Goal: Task Accomplishment & Management: Manage account settings

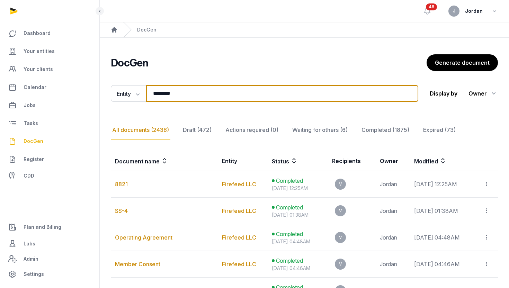
click at [169, 90] on input "********" at bounding box center [282, 93] width 272 height 17
type input "*"
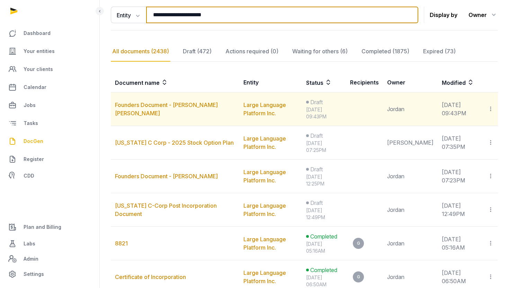
scroll to position [78, 0]
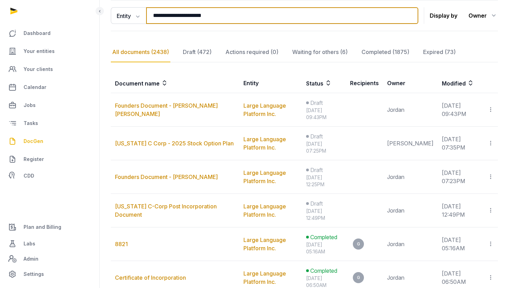
type input "**********"
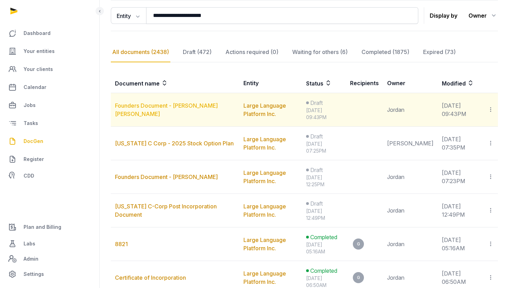
click at [202, 106] on link "Founders Document - Michael Christian Slezak" at bounding box center [166, 109] width 103 height 15
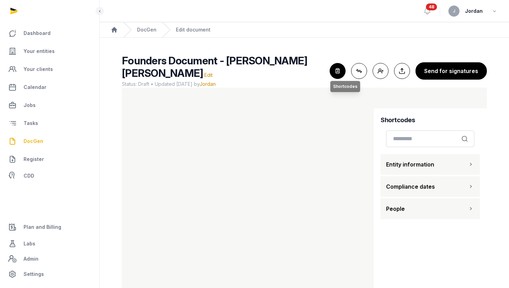
click at [339, 73] on icon "button" at bounding box center [337, 70] width 15 height 15
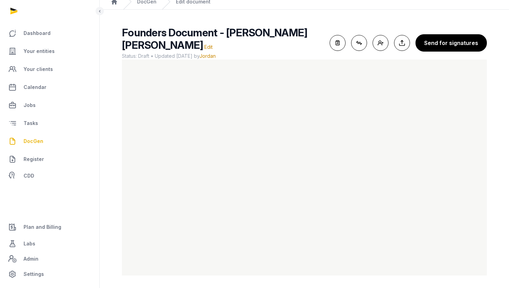
scroll to position [29, 0]
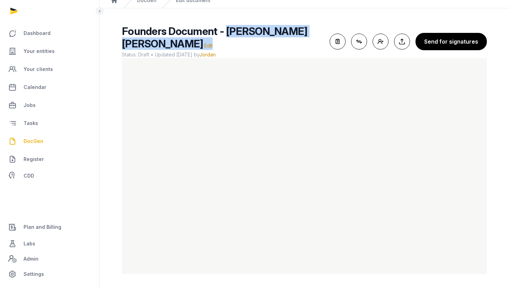
drag, startPoint x: 226, startPoint y: 33, endPoint x: 227, endPoint y: 41, distance: 8.7
click at [227, 41] on h2 "Founders Document - Michael Christian Slezak Edit" at bounding box center [223, 37] width 202 height 25
copy h2 "Michael Christian Slezak Edit"
click at [84, 157] on link "Register" at bounding box center [50, 159] width 88 height 17
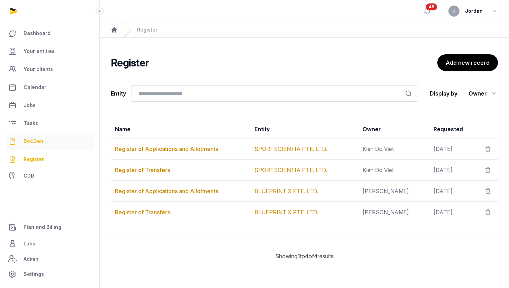
click at [37, 142] on span "DocGen" at bounding box center [34, 141] width 20 height 8
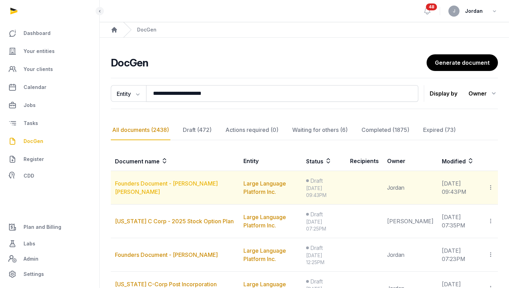
click at [197, 183] on link "Founders Document - Michael Christian Slezak" at bounding box center [166, 187] width 103 height 15
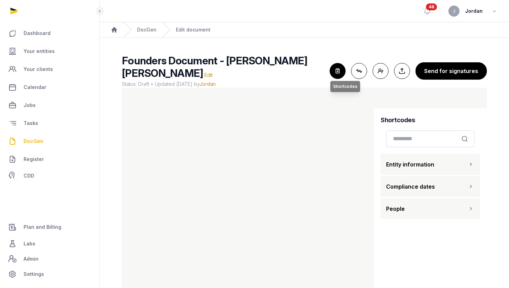
click at [339, 73] on icon "button" at bounding box center [337, 70] width 15 height 15
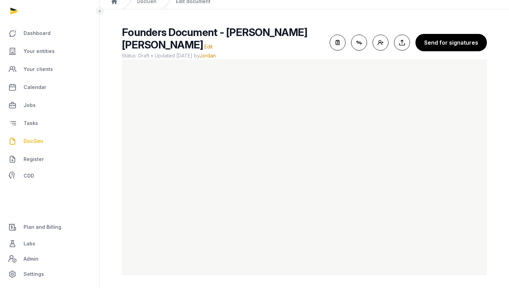
scroll to position [29, 0]
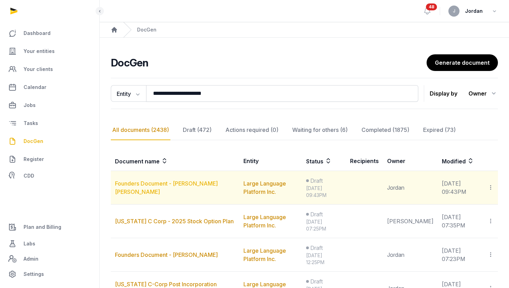
click at [172, 182] on link "Founders Document - Michael Christian Slezak" at bounding box center [166, 187] width 103 height 15
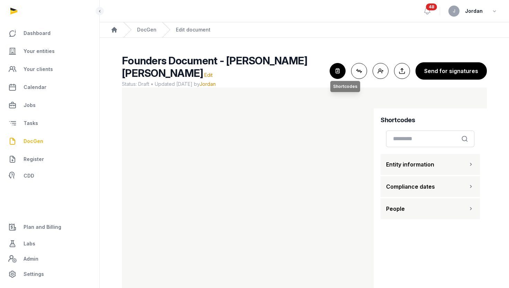
click at [339, 72] on icon "button" at bounding box center [337, 70] width 15 height 15
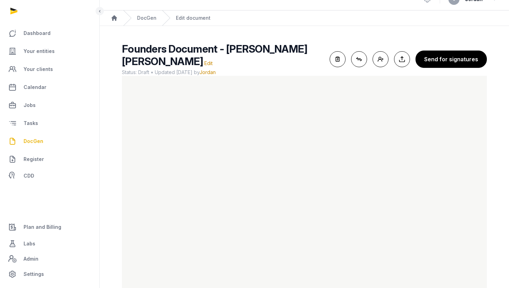
scroll to position [10, 0]
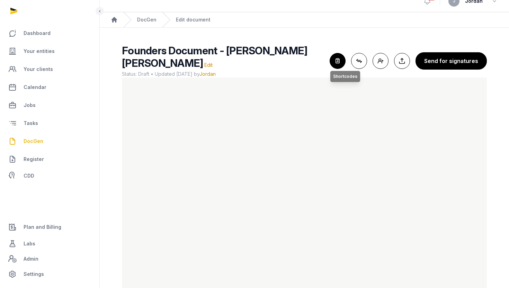
click at [342, 60] on icon "button" at bounding box center [337, 60] width 15 height 15
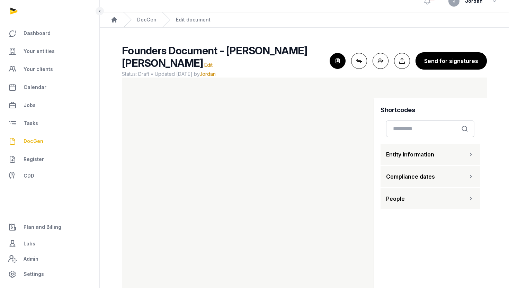
click at [429, 193] on button "People" at bounding box center [430, 199] width 99 height 21
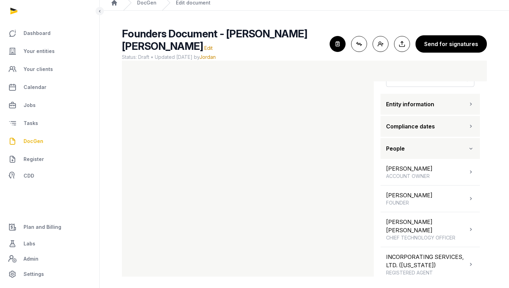
scroll to position [29, 0]
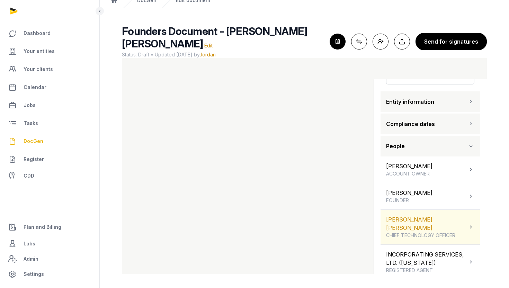
click at [426, 216] on div "Michael Christian Slezak CHIEF TECHNOLOGY OFFICER" at bounding box center [426, 228] width 81 height 24
click at [427, 219] on div "Michael Christian Slezak CHIEF TECHNOLOGY OFFICER" at bounding box center [426, 228] width 81 height 24
click at [461, 222] on div "Michael Christian Slezak CHIEF TECHNOLOGY OFFICER" at bounding box center [430, 227] width 99 height 35
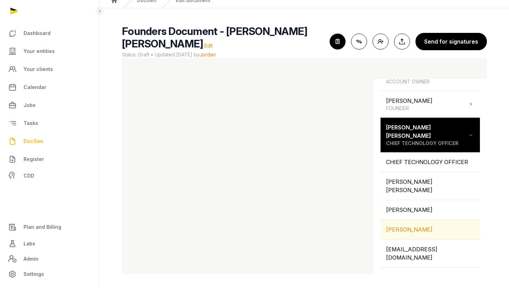
scroll to position [123, 0]
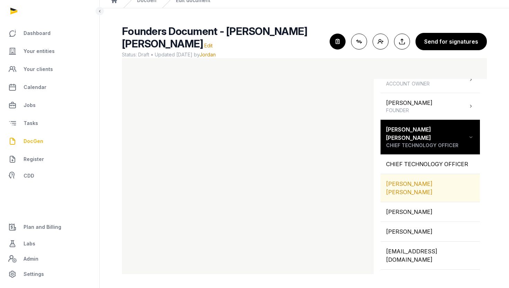
click at [427, 174] on div "MICHAEL CHRISTIAN SLEZAK" at bounding box center [430, 188] width 99 height 28
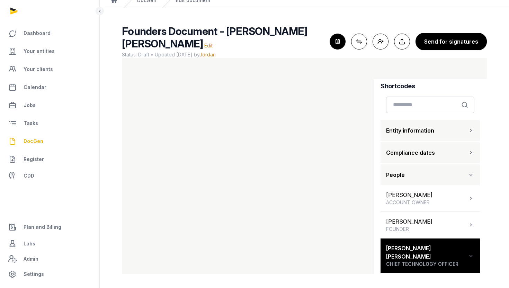
scroll to position [0, 0]
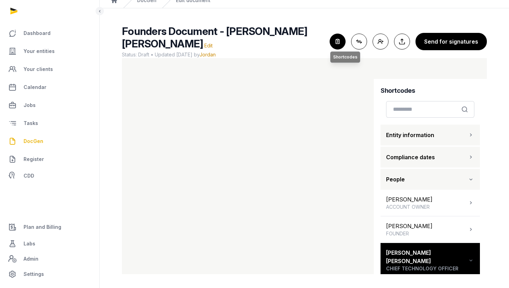
click at [338, 43] on icon "button" at bounding box center [337, 41] width 15 height 15
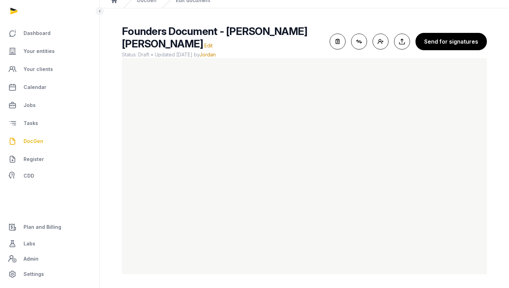
click at [33, 142] on span "DocGen" at bounding box center [34, 141] width 20 height 8
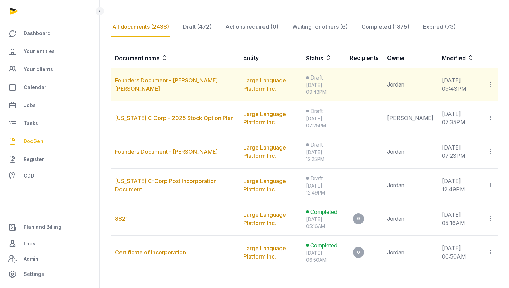
scroll to position [105, 0]
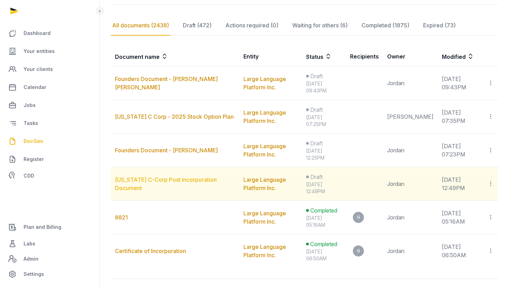
click at [165, 182] on link "Delaware C-Corp Post Incorporation Document" at bounding box center [166, 183] width 102 height 15
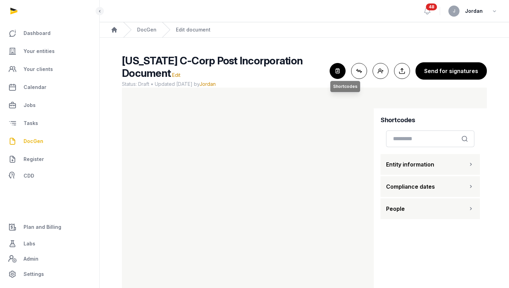
click at [341, 72] on icon "button" at bounding box center [337, 70] width 15 height 15
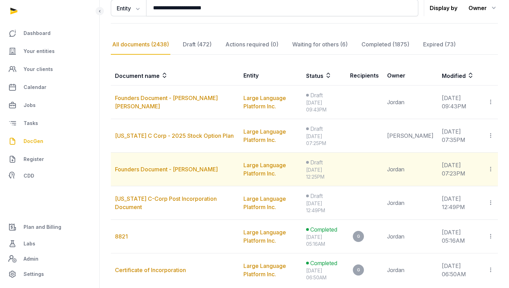
scroll to position [92, 0]
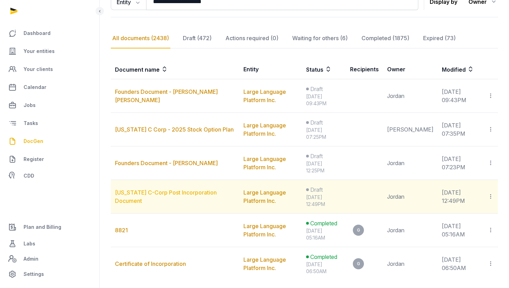
click at [155, 191] on link "Delaware C-Corp Post Incorporation Document" at bounding box center [166, 196] width 102 height 15
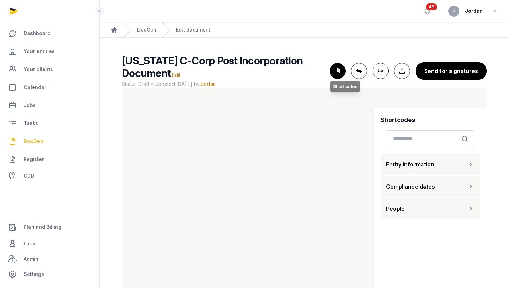
click at [339, 75] on icon "button" at bounding box center [337, 70] width 15 height 15
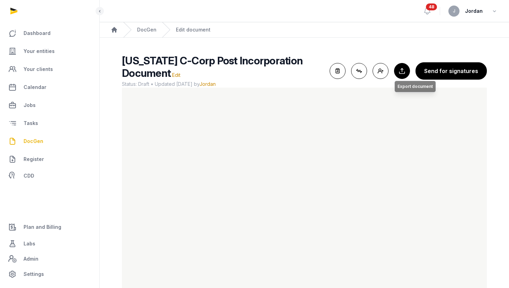
click at [407, 73] on button "Export to Documents Export document" at bounding box center [402, 71] width 16 height 16
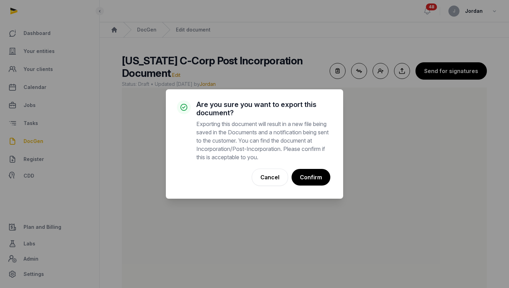
click at [401, 35] on div "× Are you sure you want to export this document? Exporting this document will r…" at bounding box center [254, 144] width 509 height 288
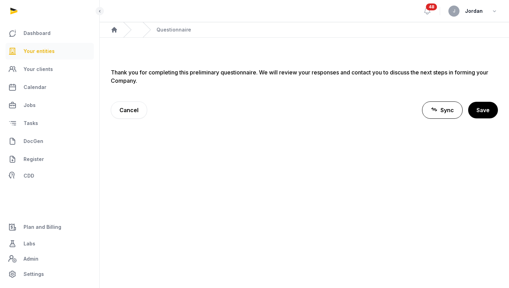
click at [47, 51] on span "Your entities" at bounding box center [39, 51] width 31 height 8
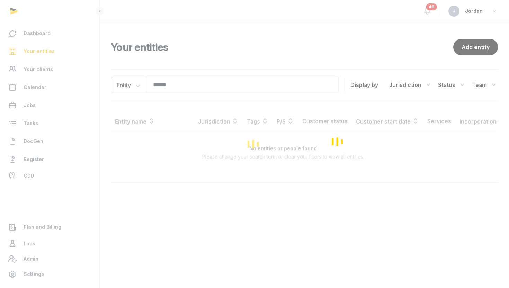
click at [167, 88] on div "Loading" at bounding box center [254, 144] width 509 height 288
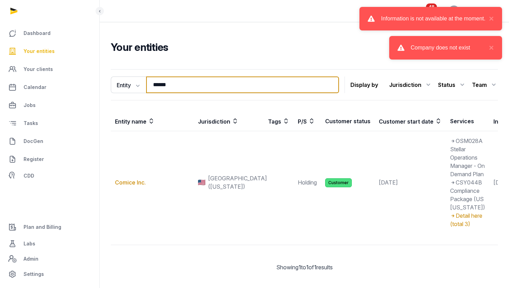
click at [167, 84] on input "******" at bounding box center [242, 85] width 193 height 17
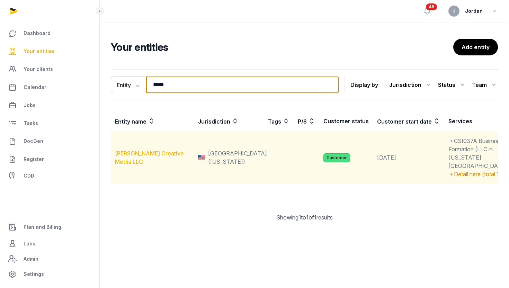
type input "*****"
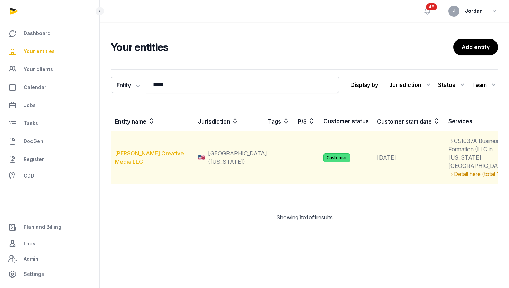
click at [154, 165] on link "Lipson Creative Media LLC" at bounding box center [149, 157] width 69 height 15
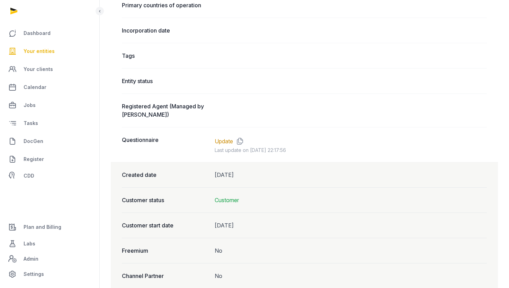
scroll to position [495, 0]
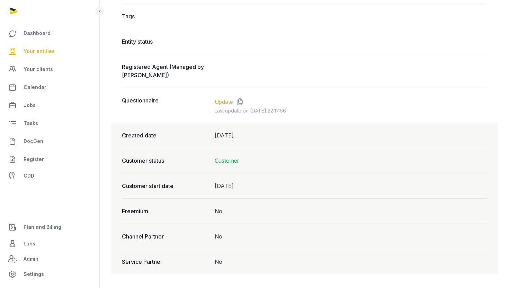
click at [227, 100] on link "Update" at bounding box center [224, 102] width 18 height 8
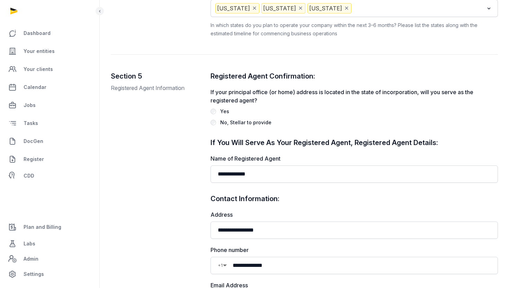
scroll to position [885, 0]
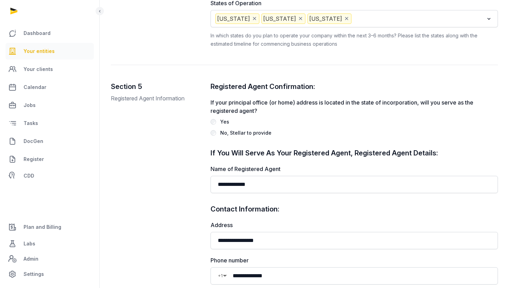
click at [34, 51] on span "Your entities" at bounding box center [39, 51] width 31 height 8
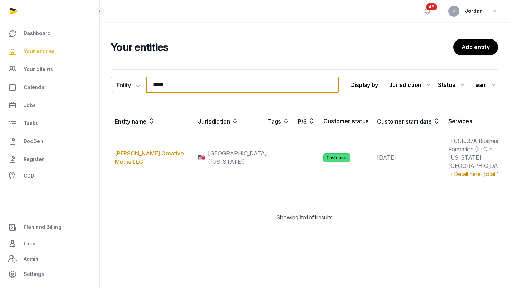
click at [162, 85] on input "*****" at bounding box center [242, 85] width 193 height 17
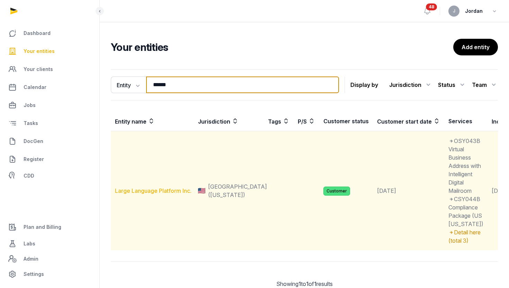
type input "*****"
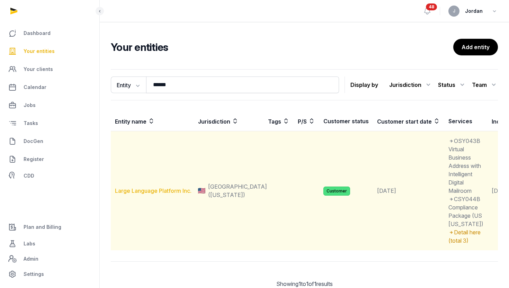
click at [152, 194] on link "Large Language Platform Inc." at bounding box center [153, 190] width 77 height 7
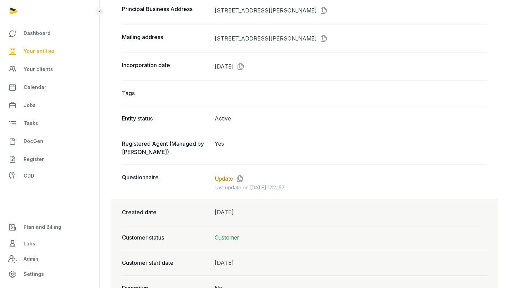
scroll to position [491, 0]
click at [226, 180] on link "Update" at bounding box center [224, 178] width 18 height 8
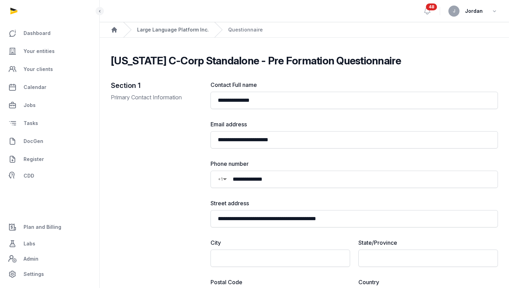
click at [199, 31] on link "Large Language Platform Inc." at bounding box center [173, 29] width 72 height 7
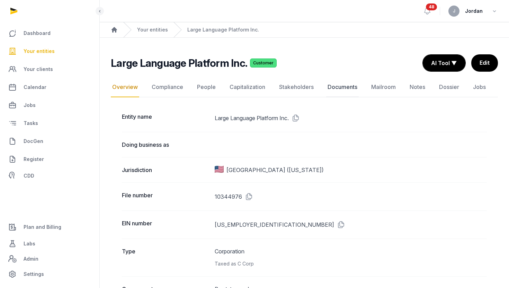
click at [337, 88] on link "Documents" at bounding box center [342, 87] width 33 height 20
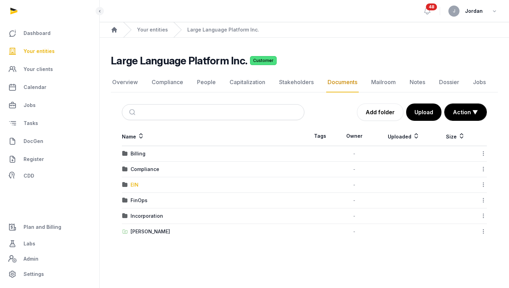
click at [138, 187] on div "EIN" at bounding box center [135, 185] width 8 height 7
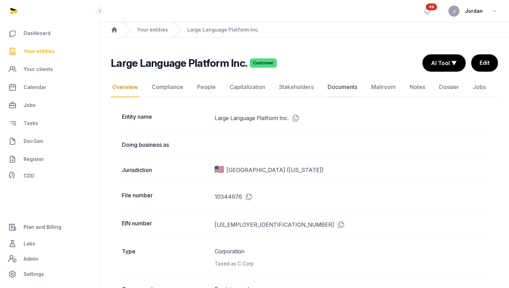
click at [341, 86] on link "Documents" at bounding box center [342, 87] width 33 height 20
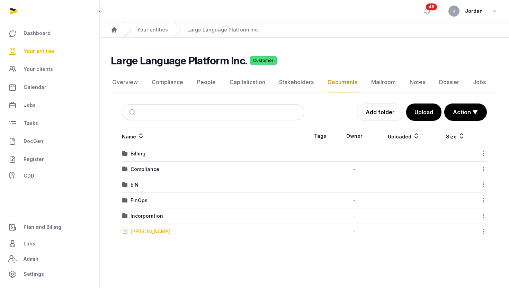
click at [153, 232] on div "Shared Folder" at bounding box center [151, 231] width 40 height 7
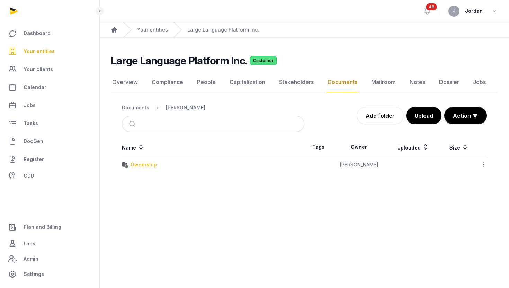
click at [146, 163] on div "Ownership" at bounding box center [144, 164] width 26 height 7
click at [158, 164] on div "SSN_Gagan_W2.png" at bounding box center [155, 164] width 49 height 7
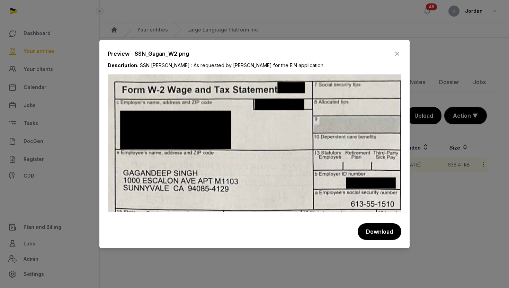
click at [398, 55] on icon at bounding box center [397, 53] width 8 height 11
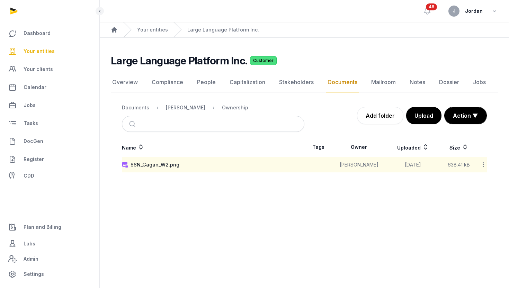
click at [398, 54] on main "Large Language Platform Inc. Customer Documents Overview Compliance People Capi…" at bounding box center [305, 112] width 410 height 149
click at [135, 84] on link "Overview" at bounding box center [125, 82] width 28 height 20
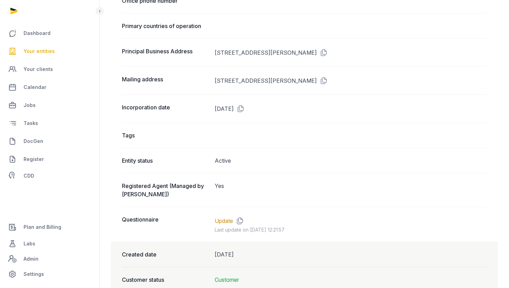
scroll to position [449, 0]
click at [328, 78] on icon at bounding box center [322, 80] width 11 height 11
click at [328, 79] on icon at bounding box center [322, 80] width 11 height 11
drag, startPoint x: 215, startPoint y: 83, endPoint x: 403, endPoint y: 91, distance: 189.0
click at [403, 91] on div "Mailing address 100 S MURPHY AVE STE 200 #4045, SUNNYVALE, CA, 94086" at bounding box center [304, 80] width 365 height 28
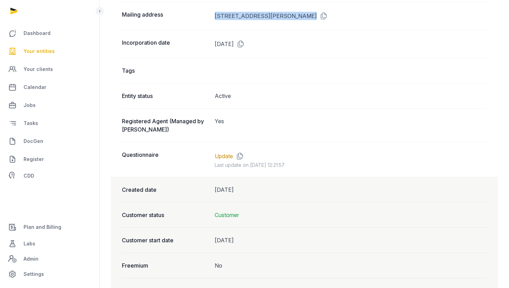
scroll to position [514, 0]
click at [230, 152] on link "Update" at bounding box center [224, 155] width 18 height 8
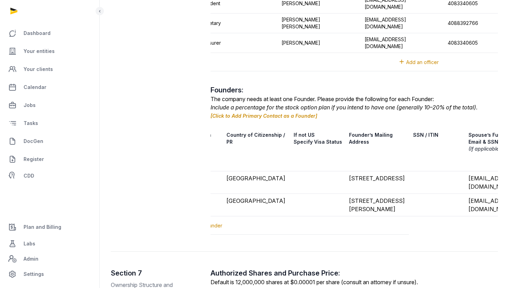
scroll to position [0, 219]
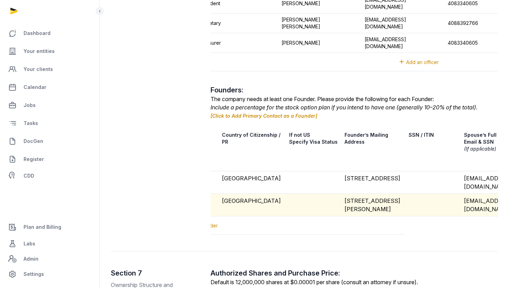
drag, startPoint x: 377, startPoint y: 201, endPoint x: 356, endPoint y: 184, distance: 26.8
click at [356, 194] on td "2445 S. Ellis St. Lakewood, CO 80228" at bounding box center [373, 205] width 64 height 23
copy td "2445 S. Ellis St. Lakewood, CO 80228"
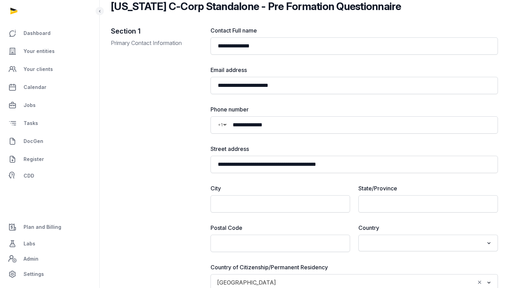
scroll to position [0, 0]
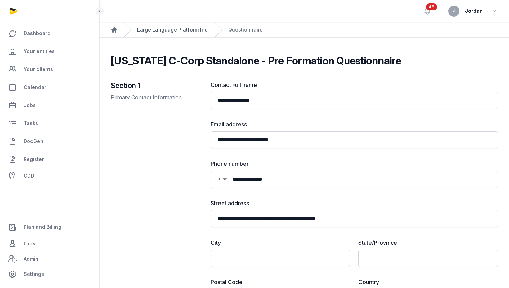
click at [180, 27] on link "Large Language Platform Inc." at bounding box center [173, 29] width 72 height 7
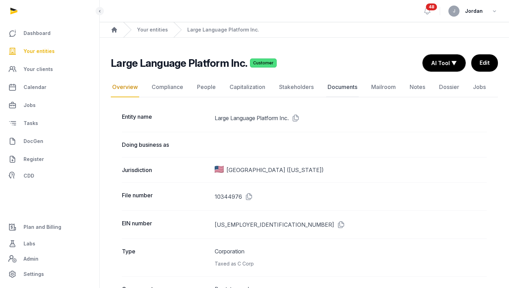
click at [338, 88] on link "Documents" at bounding box center [342, 87] width 33 height 20
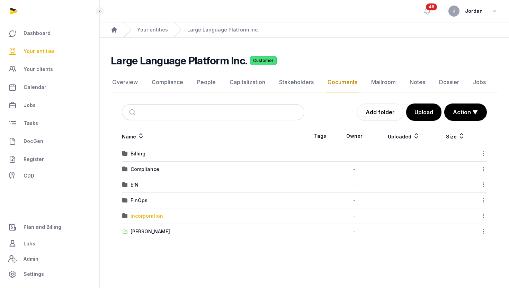
click at [141, 218] on div "Incorporation" at bounding box center [147, 216] width 33 height 7
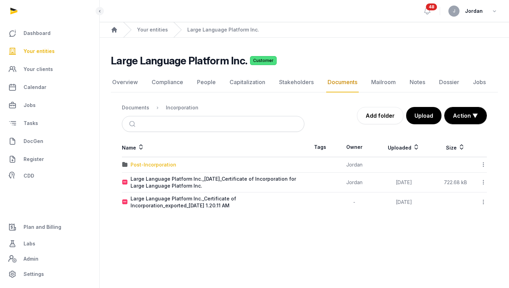
click at [167, 164] on div "Post-Incorporation" at bounding box center [154, 164] width 46 height 7
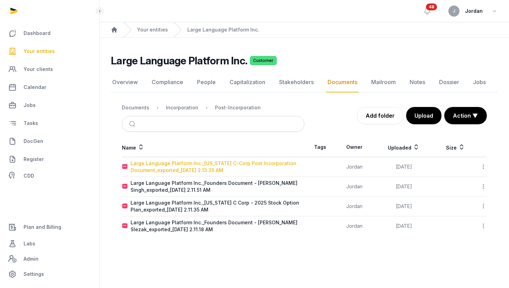
click at [250, 165] on div "Large Language Platform Inc._Delaware C-Corp Post Incorporation Document_export…" at bounding box center [218, 167] width 174 height 14
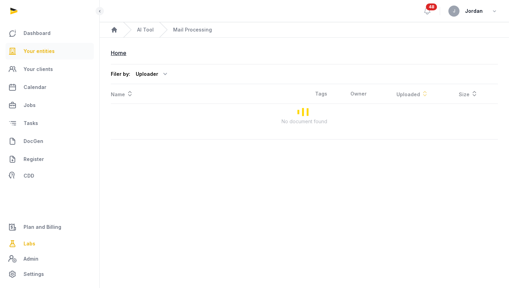
click at [51, 51] on span "Your entities" at bounding box center [39, 51] width 31 height 8
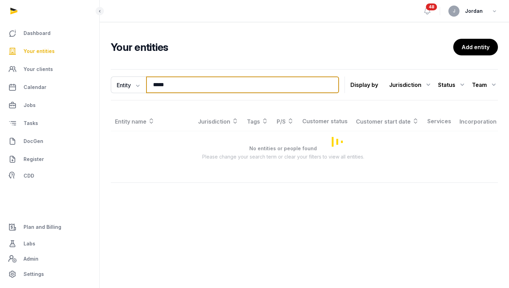
click at [158, 91] on input "*****" at bounding box center [242, 85] width 193 height 17
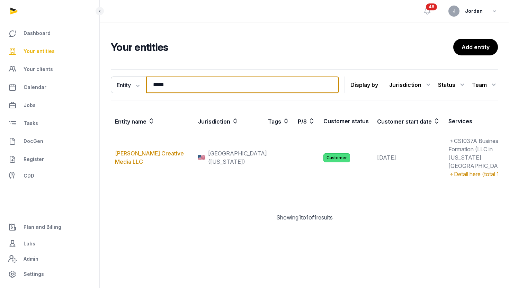
click at [158, 91] on input "*****" at bounding box center [242, 85] width 193 height 17
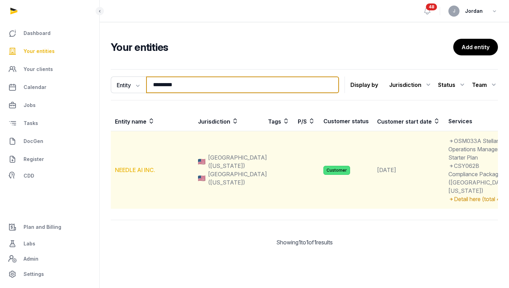
type input "*********"
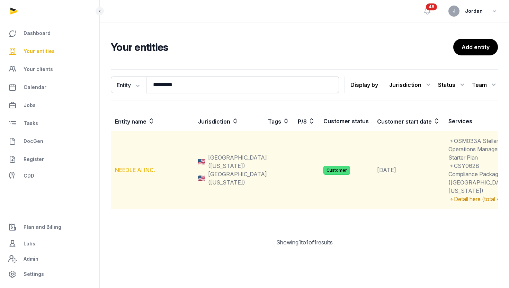
click at [146, 174] on link "NEEDLE AI INC." at bounding box center [135, 170] width 40 height 7
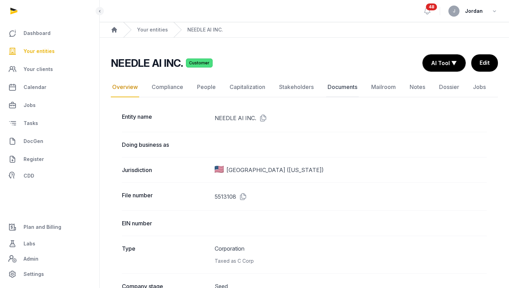
click at [333, 88] on link "Documents" at bounding box center [342, 87] width 33 height 20
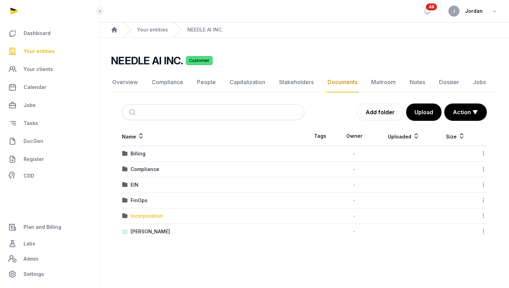
click at [143, 214] on div "Incorporation" at bounding box center [147, 216] width 33 height 7
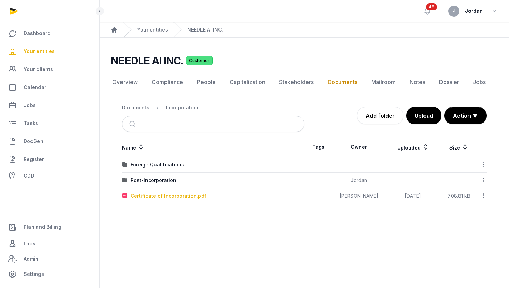
click at [146, 196] on div "Certificate of Incorporation.pdf" at bounding box center [169, 196] width 76 height 7
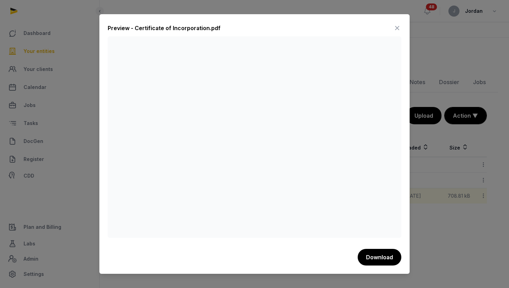
click at [398, 29] on icon at bounding box center [397, 28] width 8 height 11
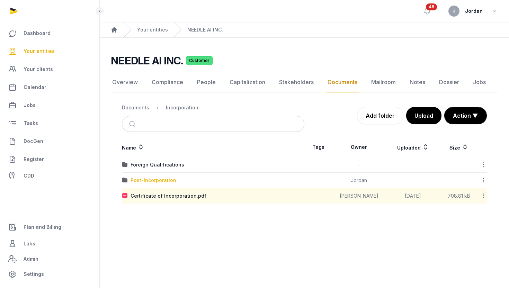
click at [166, 180] on div "Post-Incorporation" at bounding box center [154, 180] width 46 height 7
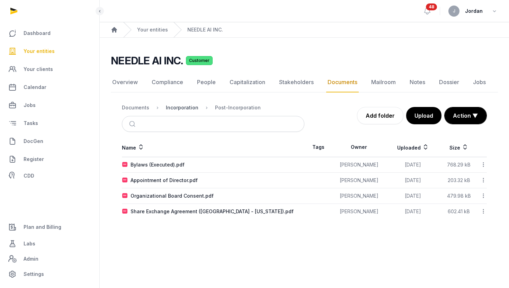
click at [186, 107] on div "Incorporation" at bounding box center [182, 107] width 33 height 7
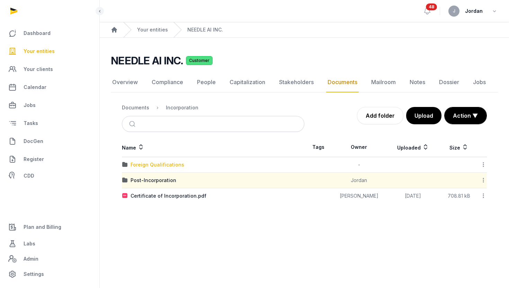
click at [144, 164] on div "Foreign Qualifications" at bounding box center [158, 164] width 54 height 7
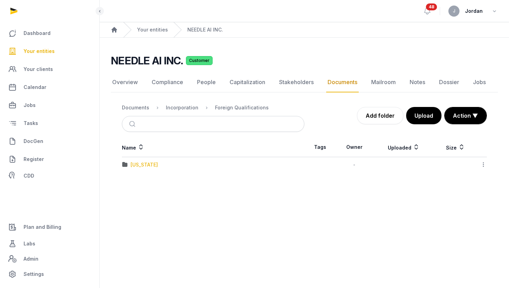
click at [140, 165] on div "California" at bounding box center [144, 164] width 27 height 7
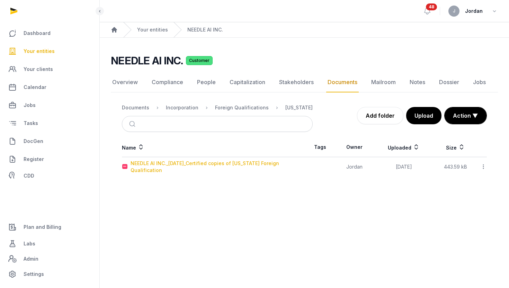
click at [149, 167] on div "NEEDLE AI INC._2025-04-20_Certified copies of California Foreign Qualification" at bounding box center [218, 167] width 174 height 14
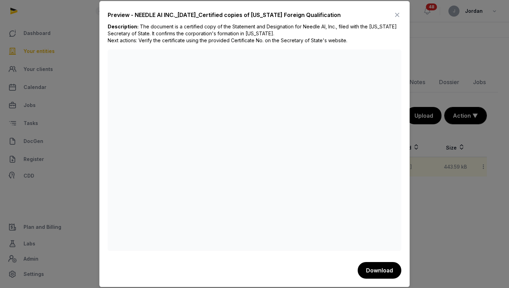
click at [398, 16] on icon at bounding box center [397, 14] width 8 height 11
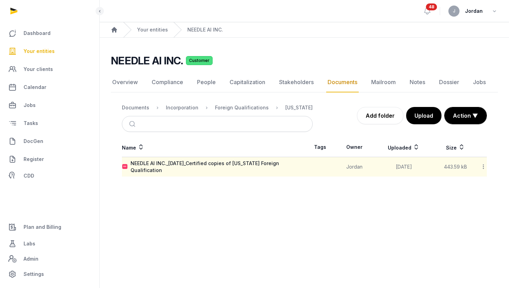
click at [434, 37] on nav "Home Your entities NEEDLE AI INC." at bounding box center [305, 30] width 410 height 16
drag, startPoint x: 401, startPoint y: 0, endPoint x: 143, endPoint y: 108, distance: 279.3
click at [143, 108] on div "Documents" at bounding box center [135, 107] width 27 height 7
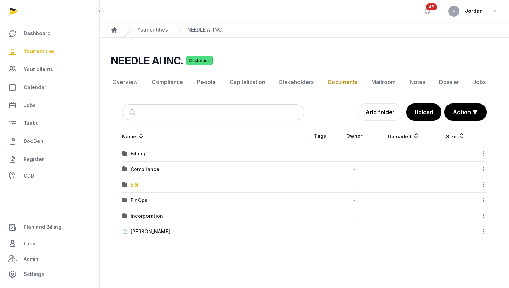
click at [134, 187] on div "EIN" at bounding box center [135, 185] width 8 height 7
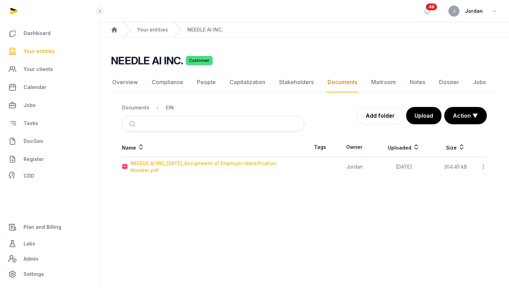
click at [157, 163] on div "NEEDLE AI INC_2025-02-20_Assignment of Employer Identification Number.pdf" at bounding box center [218, 167] width 174 height 14
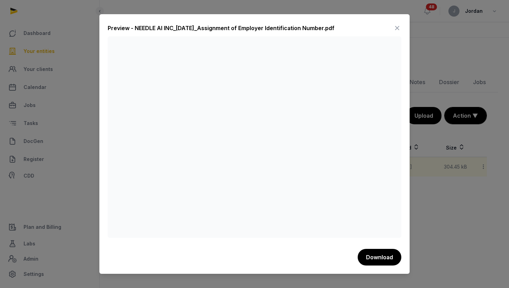
click at [396, 28] on icon at bounding box center [397, 28] width 8 height 11
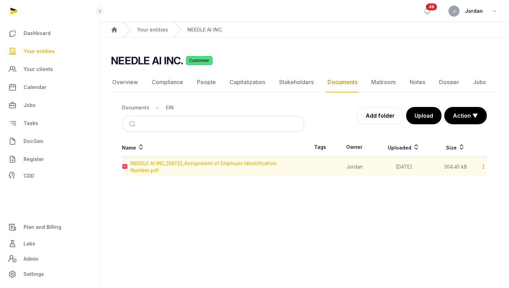
click at [236, 165] on div "NEEDLE AI INC_2025-02-20_Assignment of Employer Identification Number.pdf" at bounding box center [218, 167] width 174 height 14
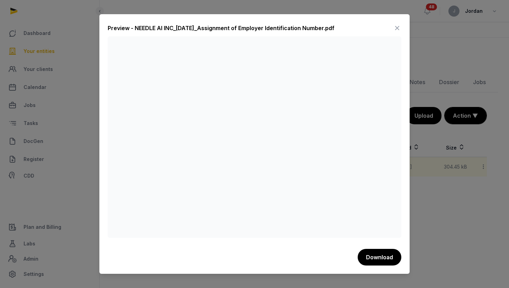
click at [395, 28] on icon at bounding box center [397, 28] width 8 height 11
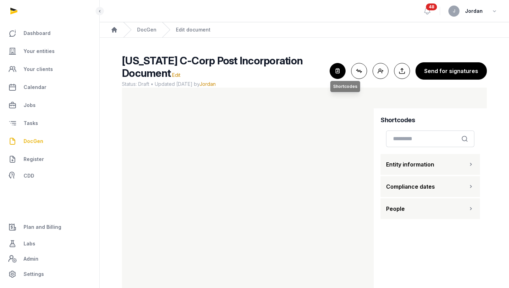
click at [344, 72] on icon "button" at bounding box center [337, 70] width 15 height 15
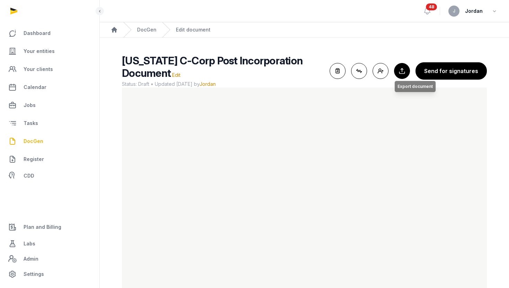
click at [404, 72] on button "Export to Documents Export document" at bounding box center [402, 71] width 16 height 16
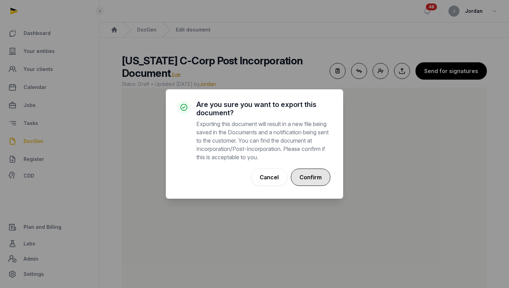
click at [307, 179] on button "Confirm" at bounding box center [311, 177] width 40 height 17
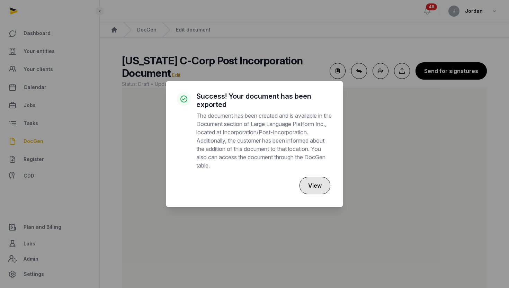
click at [310, 184] on button "View" at bounding box center [315, 185] width 31 height 17
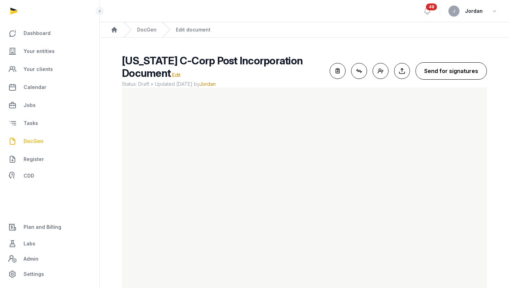
click at [445, 70] on button "Send for signatures" at bounding box center [451, 70] width 71 height 17
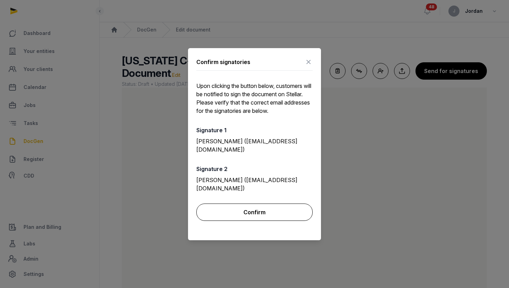
click at [250, 212] on button "Confirm" at bounding box center [254, 212] width 116 height 17
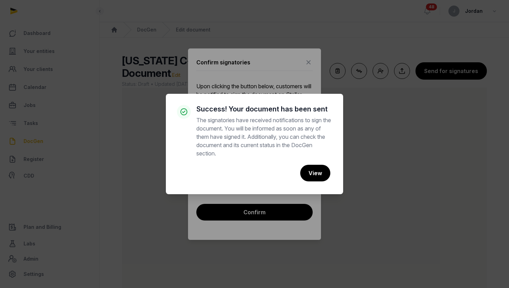
click at [310, 59] on div "× Success! Your document has been sent The signatories have received notificati…" at bounding box center [254, 144] width 509 height 288
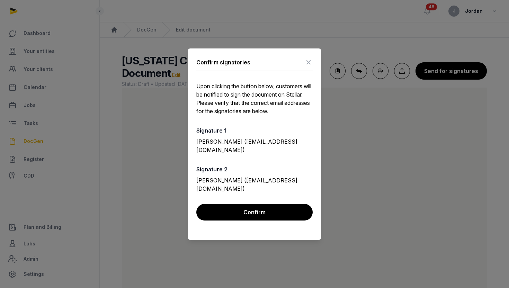
click at [308, 62] on icon at bounding box center [309, 62] width 8 height 11
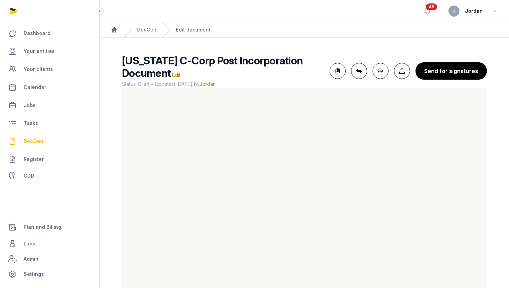
click at [33, 139] on span "DocGen" at bounding box center [34, 141] width 20 height 8
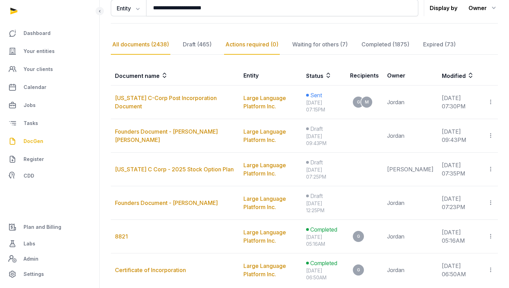
scroll to position [87, 0]
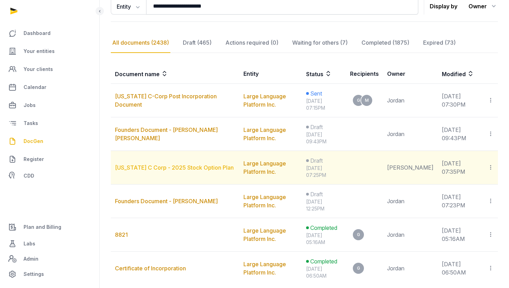
click at [192, 167] on link "[US_STATE] C Corp - 2025 Stock Option Plan" at bounding box center [174, 167] width 119 height 7
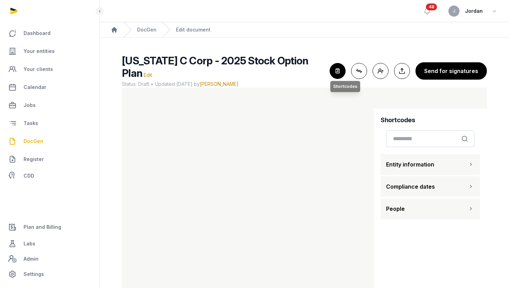
click at [336, 73] on icon "button" at bounding box center [337, 70] width 15 height 15
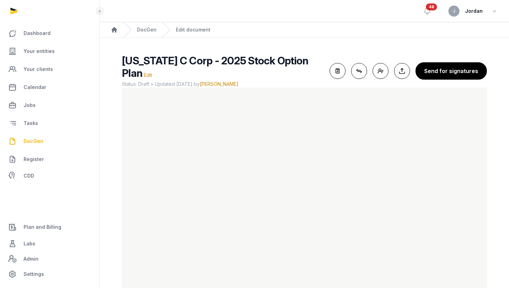
scroll to position [6, 0]
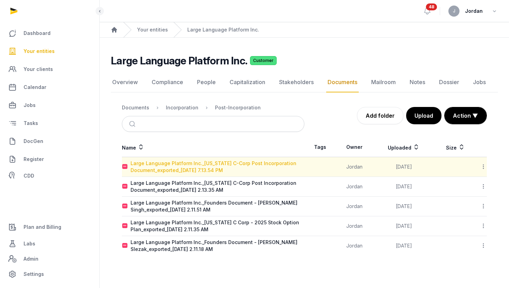
click at [251, 163] on div "Large Language Platform Inc._[US_STATE] C-Corp Post Incorporation Document_expo…" at bounding box center [218, 167] width 174 height 14
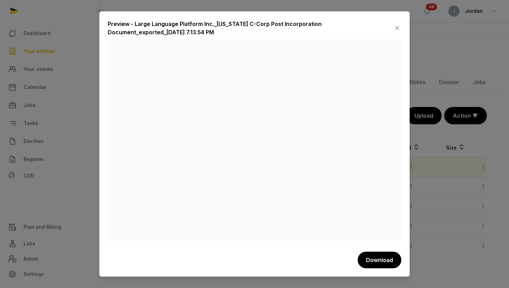
click at [398, 29] on icon at bounding box center [397, 28] width 8 height 11
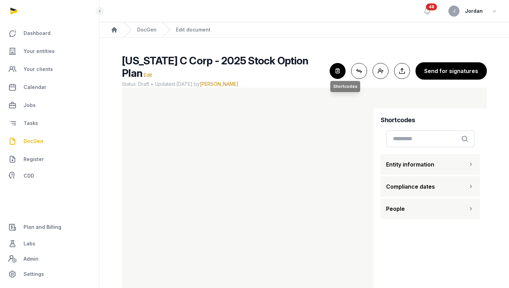
click at [339, 69] on icon "button" at bounding box center [337, 70] width 15 height 15
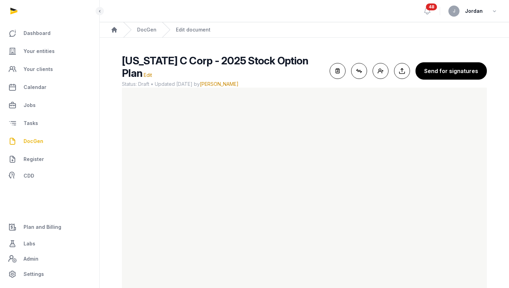
scroll to position [25, 0]
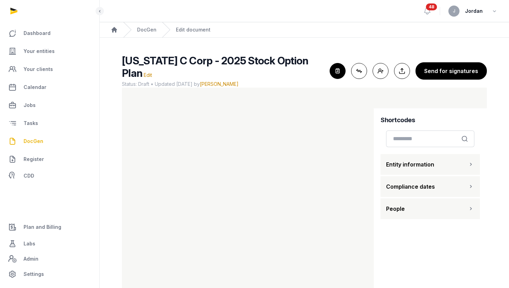
click at [342, 63] on div "Close shortcodes" at bounding box center [338, 71] width 16 height 16
click at [342, 64] on icon "button" at bounding box center [337, 70] width 15 height 15
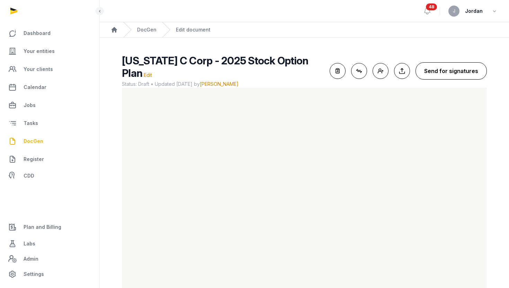
click at [442, 68] on button "Send for signatures" at bounding box center [451, 70] width 71 height 17
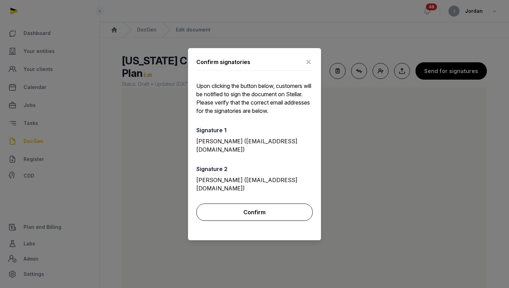
click at [261, 209] on button "Confirm" at bounding box center [254, 212] width 116 height 17
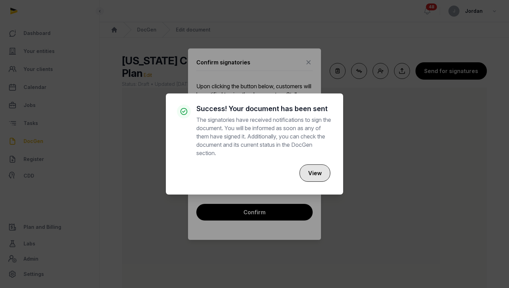
click at [321, 173] on button "View" at bounding box center [315, 173] width 31 height 17
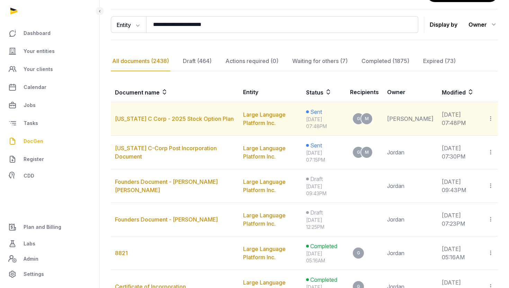
scroll to position [70, 0]
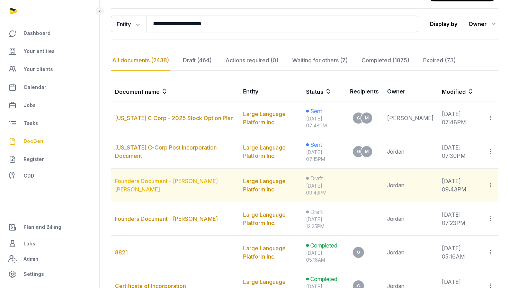
click at [189, 182] on link "Founders Document - [PERSON_NAME] [PERSON_NAME]" at bounding box center [166, 185] width 103 height 15
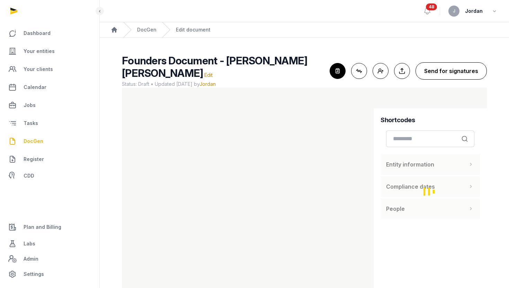
click at [444, 68] on button "Send for signatures" at bounding box center [451, 70] width 71 height 17
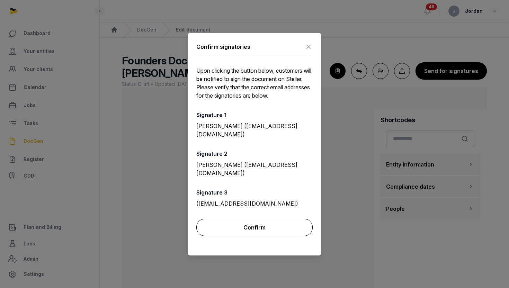
click at [283, 228] on button "Confirm" at bounding box center [254, 227] width 116 height 17
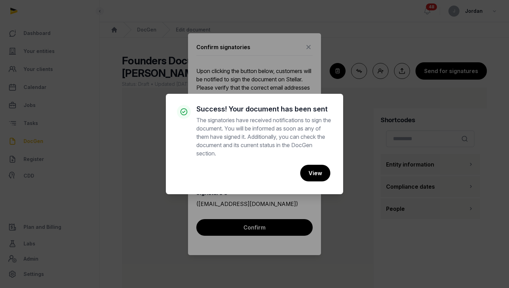
click at [166, 209] on div "× Success! Your document has been sent The signatories have received notificati…" at bounding box center [254, 144] width 509 height 288
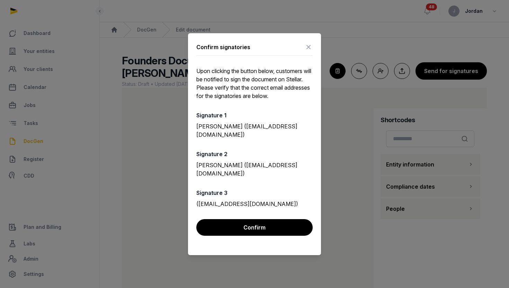
click at [311, 48] on icon at bounding box center [309, 47] width 8 height 11
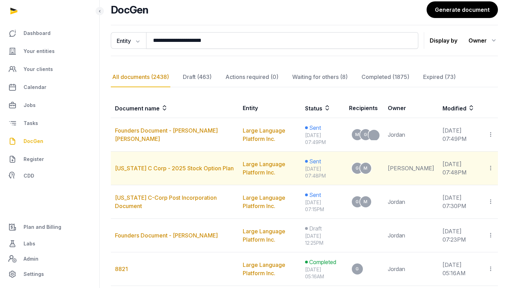
scroll to position [54, 0]
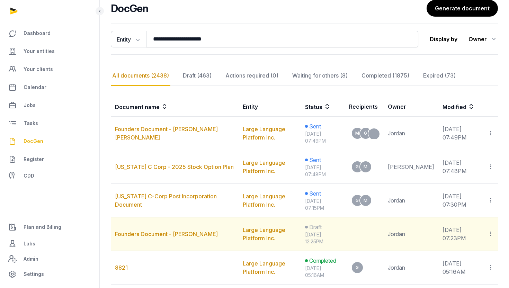
click at [192, 238] on td "Founders Document - [PERSON_NAME]" at bounding box center [175, 235] width 128 height 34
click at [217, 233] on link "Founders Document - [PERSON_NAME]" at bounding box center [166, 234] width 103 height 7
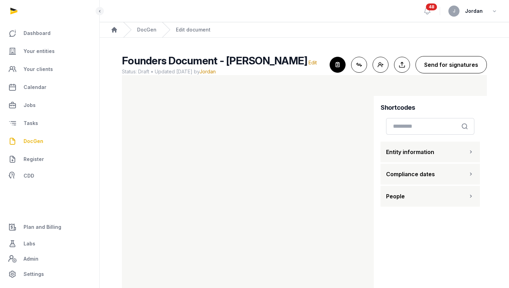
click at [433, 67] on button "Send for signatures" at bounding box center [451, 64] width 71 height 17
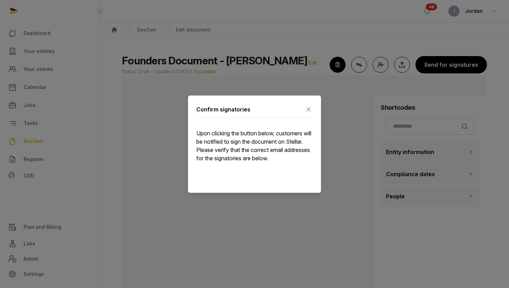
click at [308, 110] on icon at bounding box center [309, 109] width 8 height 11
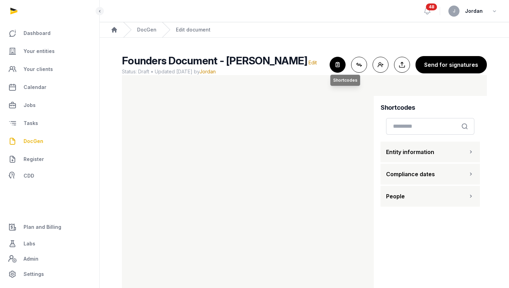
click at [337, 69] on icon "button" at bounding box center [337, 64] width 15 height 15
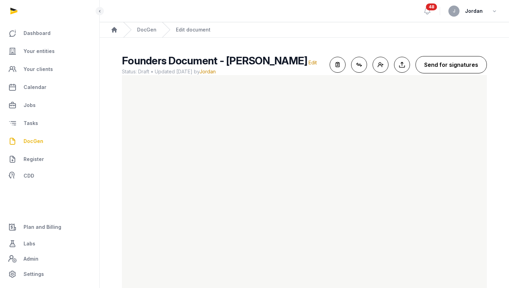
click at [442, 65] on button "Send for signatures" at bounding box center [451, 64] width 71 height 17
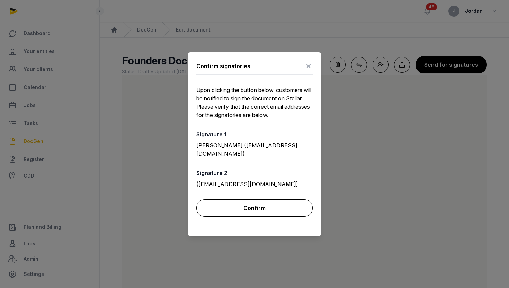
click at [249, 212] on button "Confirm" at bounding box center [254, 208] width 116 height 17
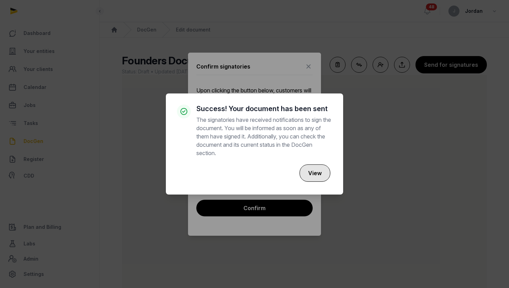
click at [315, 174] on button "View" at bounding box center [315, 173] width 31 height 17
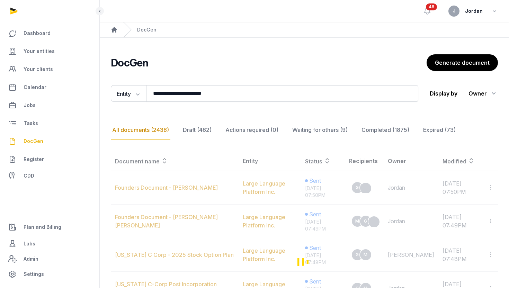
click at [32, 145] on span "DocGen" at bounding box center [34, 141] width 20 height 8
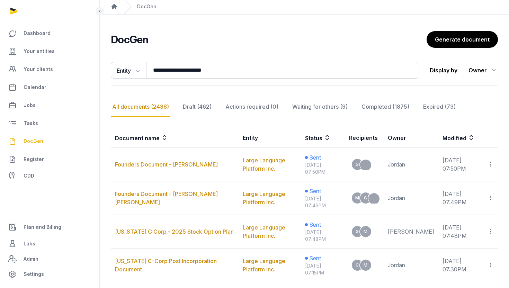
scroll to position [24, 0]
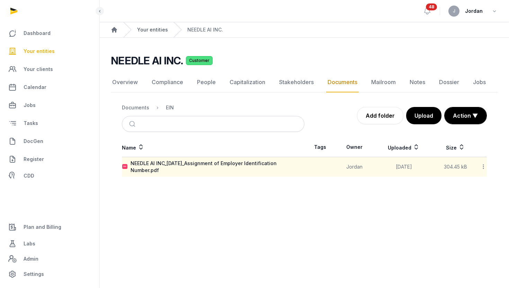
click at [156, 29] on link "Your entities" at bounding box center [152, 29] width 31 height 7
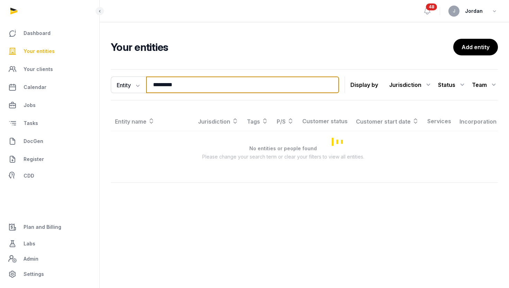
click at [171, 88] on input "*********" at bounding box center [242, 85] width 193 height 17
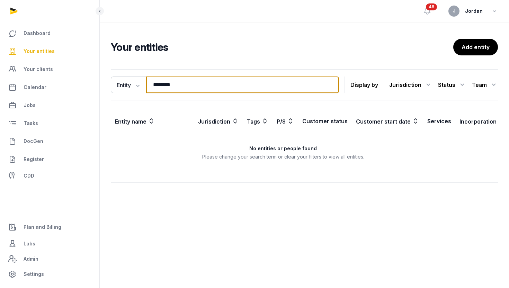
click at [156, 83] on input "********" at bounding box center [242, 85] width 193 height 17
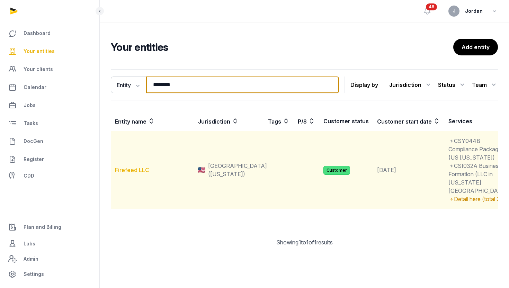
type input "********"
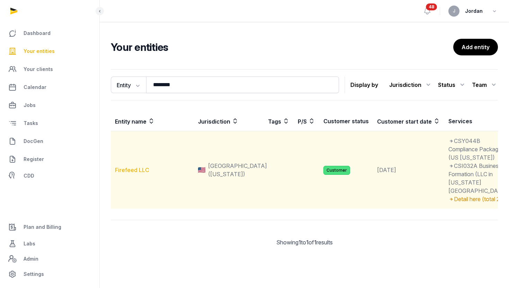
click at [141, 174] on link "Firefeed LLC" at bounding box center [132, 170] width 34 height 7
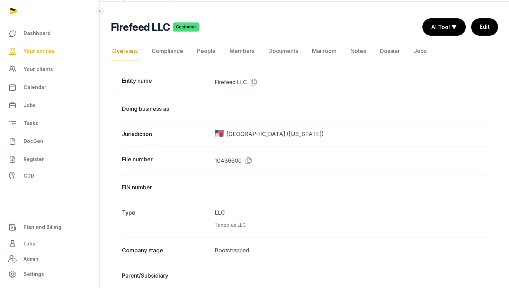
scroll to position [36, 0]
click at [290, 52] on link "Documents" at bounding box center [283, 51] width 33 height 20
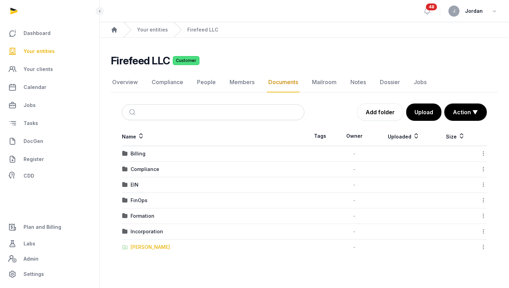
click at [157, 246] on div "[PERSON_NAME]" at bounding box center [151, 247] width 40 height 7
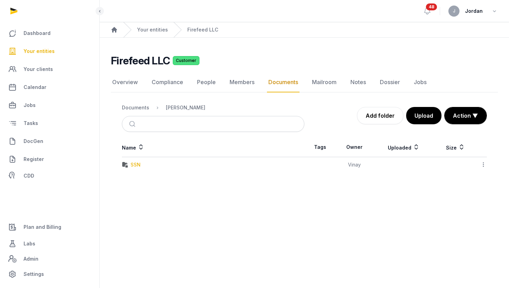
click at [136, 162] on div "SSN" at bounding box center [136, 164] width 10 height 7
click at [196, 162] on div "WhatsApp Image 2025-10-02 at 19.37.27_258e7e79.jpg" at bounding box center [191, 164] width 120 height 7
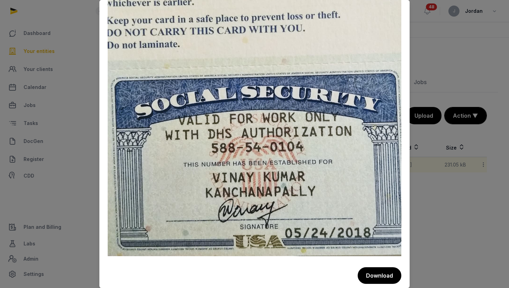
scroll to position [113, 0]
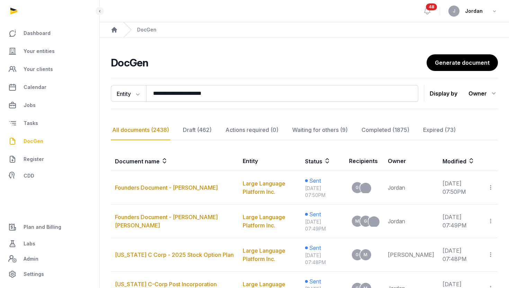
click at [49, 54] on span "Your entities" at bounding box center [39, 51] width 31 height 8
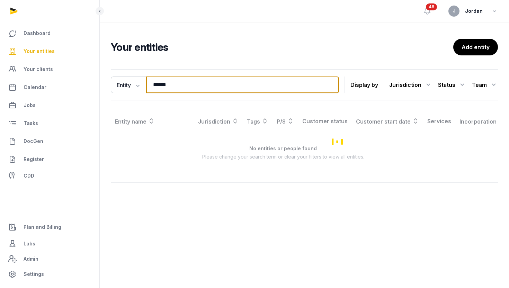
click at [174, 81] on input "*****" at bounding box center [242, 85] width 193 height 17
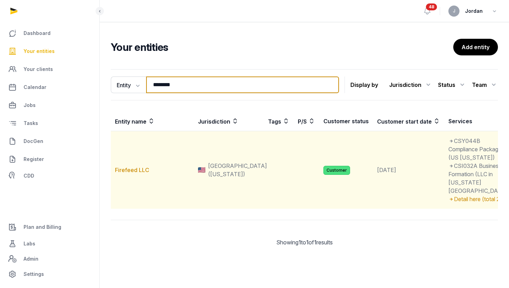
type input "********"
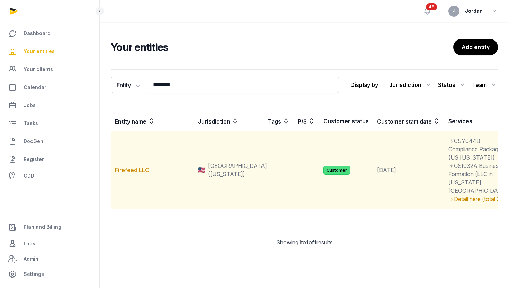
click at [143, 203] on td "Firefeed LLC" at bounding box center [152, 170] width 83 height 78
click at [143, 174] on link "Firefeed LLC" at bounding box center [132, 170] width 34 height 7
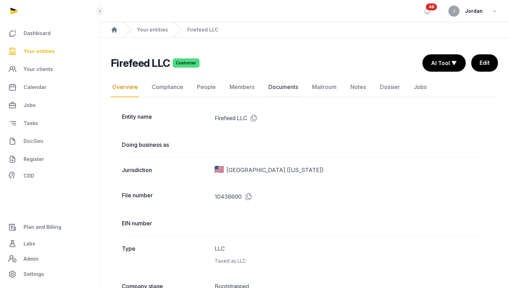
click at [292, 87] on link "Documents" at bounding box center [283, 87] width 33 height 20
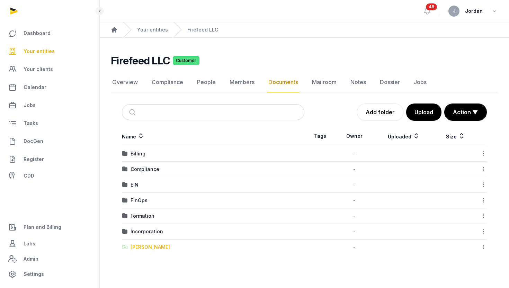
click at [149, 249] on div "[PERSON_NAME]" at bounding box center [151, 247] width 40 height 7
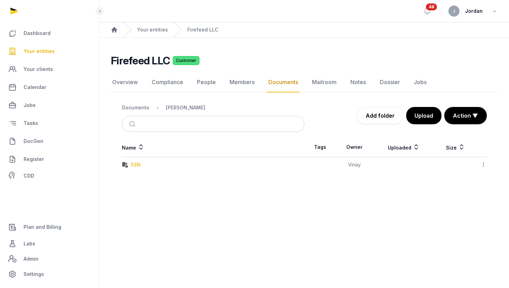
click at [133, 163] on div "SSN" at bounding box center [136, 164] width 10 height 7
click at [166, 168] on div "WhatsApp Image 2025-10-02 at 19.37.27_258e7e79.jpg" at bounding box center [191, 164] width 120 height 7
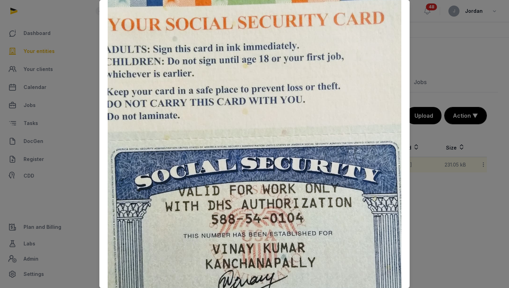
scroll to position [38, 0]
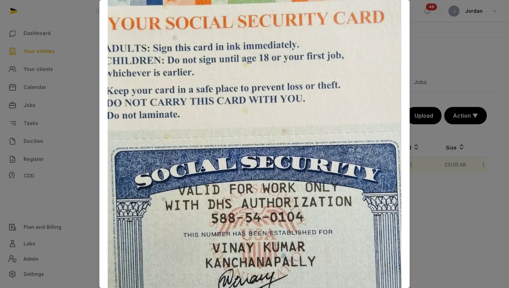
click at [98, 163] on div at bounding box center [254, 144] width 509 height 288
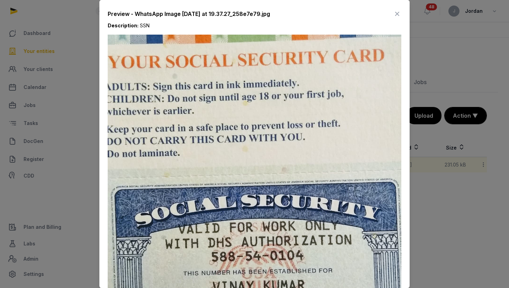
click at [396, 14] on icon at bounding box center [397, 13] width 8 height 11
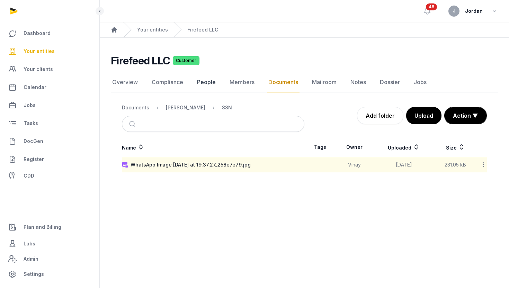
click at [207, 82] on link "People" at bounding box center [206, 82] width 21 height 20
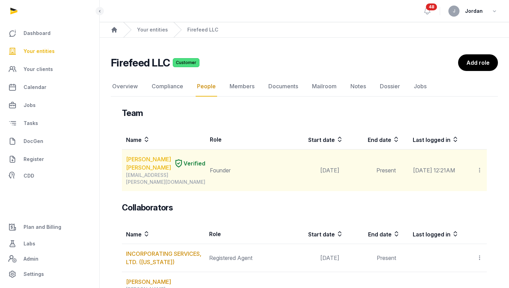
click at [141, 162] on link "VINAY KUMAR KANCHANAPALLY" at bounding box center [148, 163] width 45 height 17
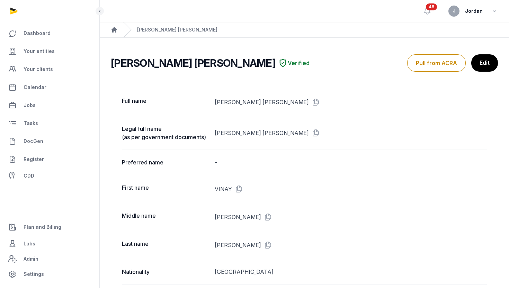
click at [239, 63] on h2 "VINAY KUMAR KANCHANAPALLY" at bounding box center [193, 63] width 165 height 12
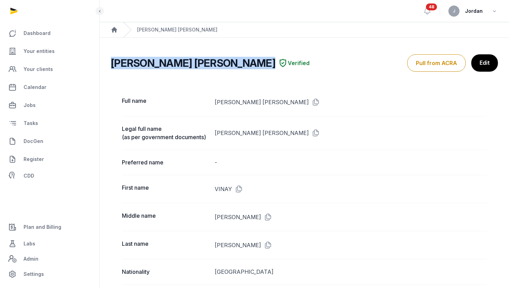
click at [239, 63] on h2 "VINAY KUMAR KANCHANAPALLY" at bounding box center [193, 63] width 165 height 12
copy div "VINAY KUMAR KANCHANAPALLY"
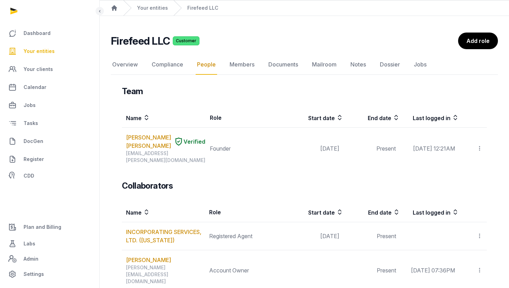
scroll to position [31, 0]
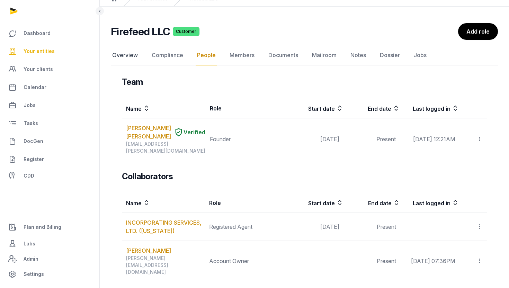
click at [131, 53] on link "Overview" at bounding box center [125, 55] width 28 height 20
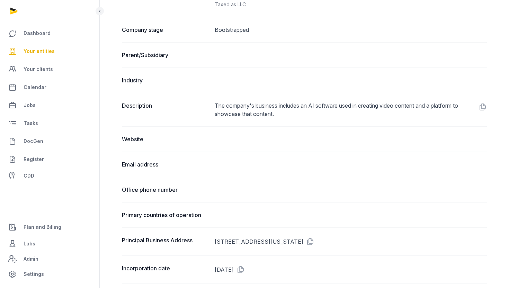
scroll to position [320, 0]
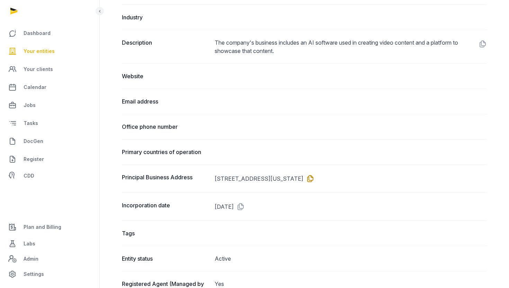
click at [315, 180] on icon at bounding box center [309, 178] width 11 height 11
drag, startPoint x: 357, startPoint y: 177, endPoint x: 377, endPoint y: 178, distance: 20.1
click at [377, 178] on dd "733 FAIRFIELD RD APT 11, BURLINGAME, CALIFORNIA, 94010" at bounding box center [351, 178] width 273 height 11
copy dd "94010"
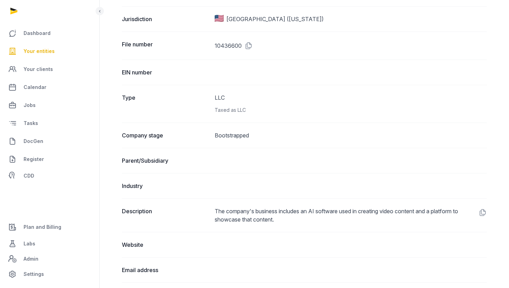
scroll to position [0, 0]
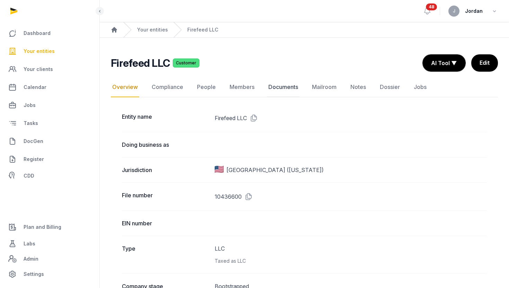
click at [292, 90] on link "Documents" at bounding box center [283, 87] width 33 height 20
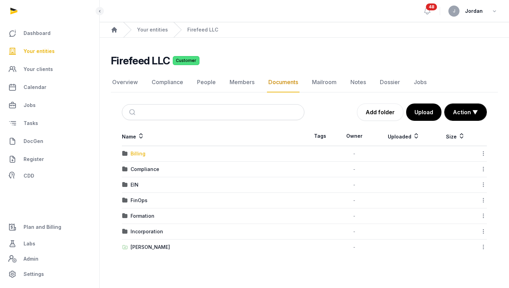
click at [141, 157] on div "Billing" at bounding box center [138, 153] width 15 height 7
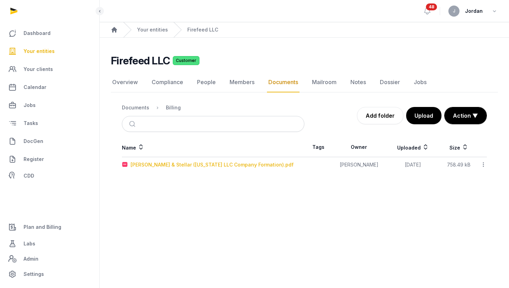
click at [152, 163] on div "Vinay Kanchanapally & Stellar (Delaware LLC Company Formation).pdf" at bounding box center [212, 164] width 163 height 7
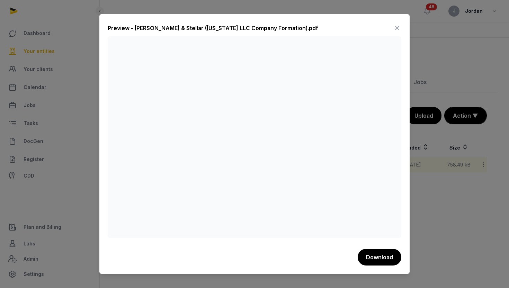
click at [398, 30] on icon at bounding box center [397, 28] width 8 height 11
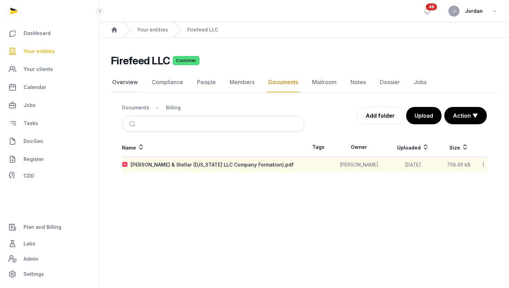
click at [133, 86] on link "Overview" at bounding box center [125, 82] width 28 height 20
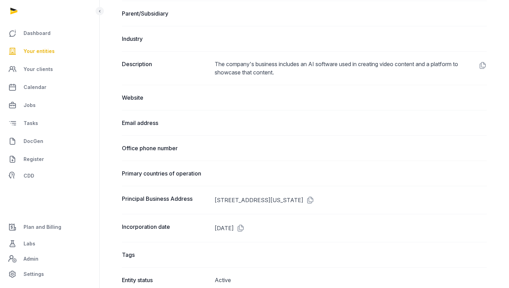
scroll to position [306, 0]
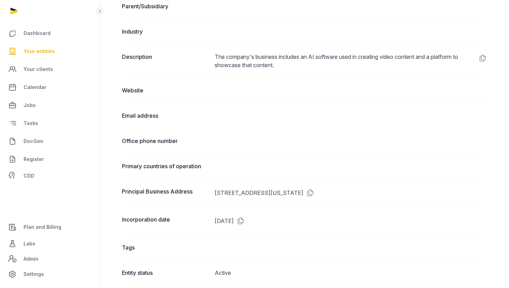
drag, startPoint x: 284, startPoint y: 192, endPoint x: 321, endPoint y: 192, distance: 37.1
click at [321, 192] on dd "733 FAIRFIELD RD APT 11, BURLINGAME, CALIFORNIA, 94010" at bounding box center [351, 192] width 273 height 11
copy dd "BURLINGAME,"
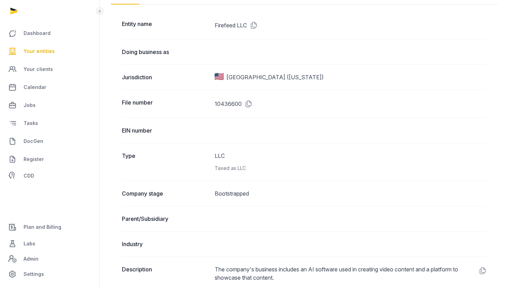
scroll to position [0, 0]
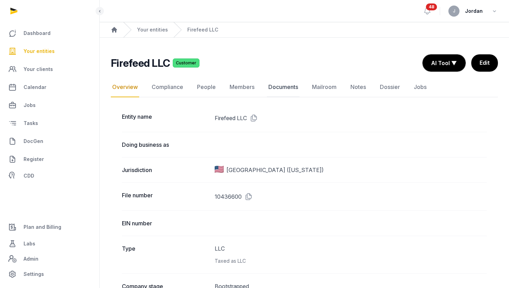
click at [286, 91] on link "Documents" at bounding box center [283, 87] width 33 height 20
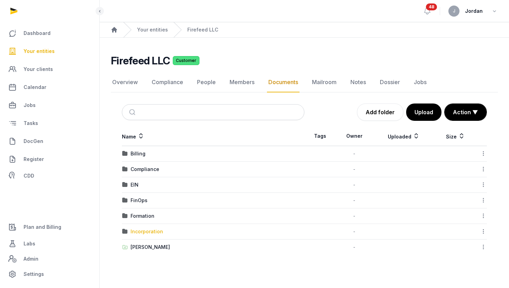
click at [154, 233] on div "Incorporation" at bounding box center [147, 231] width 33 height 7
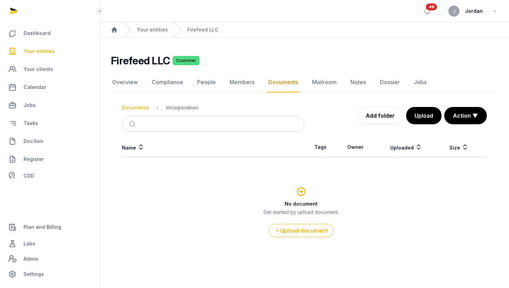
click at [146, 108] on div "Documents" at bounding box center [135, 107] width 27 height 7
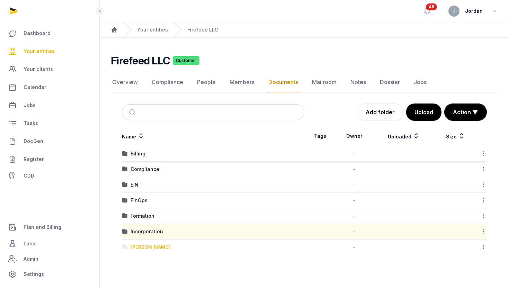
click at [155, 247] on div "[PERSON_NAME]" at bounding box center [151, 247] width 40 height 7
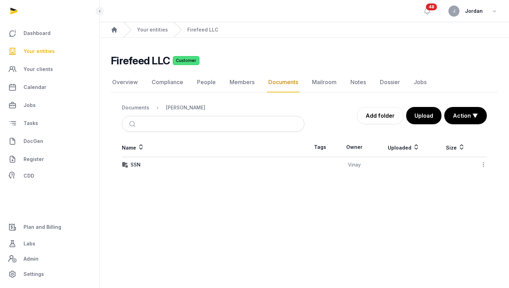
click at [152, 107] on ol "Documents Shared Folder" at bounding box center [164, 108] width 84 height 8
click at [141, 107] on div "Documents" at bounding box center [135, 107] width 27 height 7
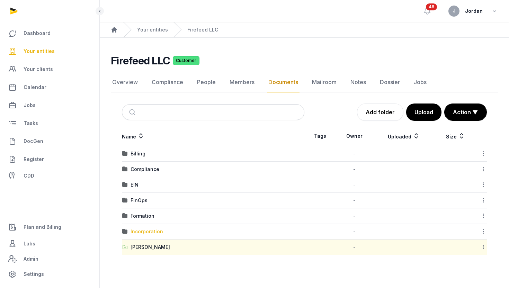
click at [146, 229] on div "Incorporation" at bounding box center [147, 231] width 33 height 7
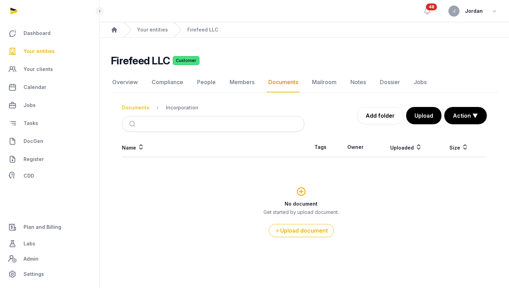
click at [139, 108] on div "Documents" at bounding box center [135, 107] width 27 height 7
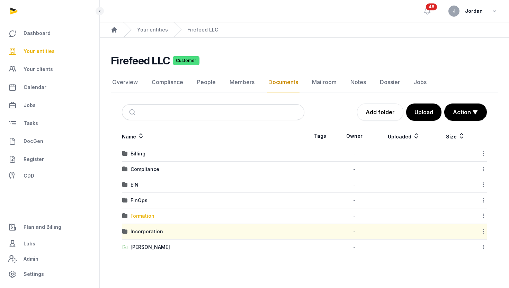
click at [136, 216] on div "Formation" at bounding box center [143, 216] width 24 height 7
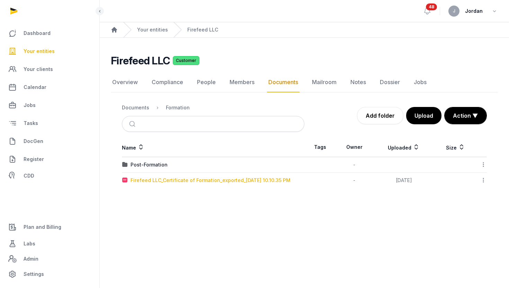
click at [199, 181] on div "Firefeed LLC_Certificate of Formation_exported_2025-09-25 10.10.35 PM" at bounding box center [211, 180] width 160 height 7
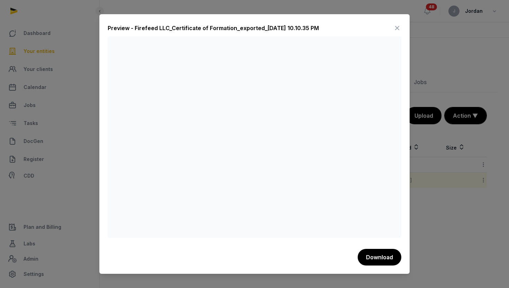
click at [399, 27] on icon at bounding box center [397, 28] width 8 height 11
